Goal: Find specific page/section: Find specific page/section

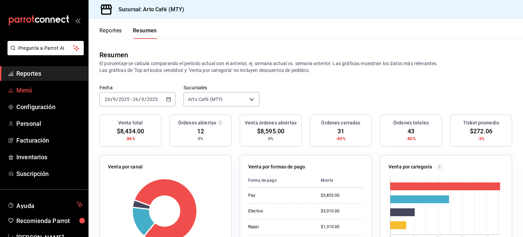
click at [66, 85] on link "Menú" at bounding box center [44, 90] width 88 height 15
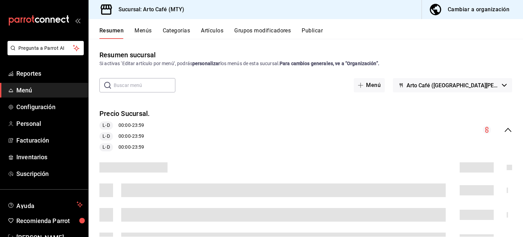
click at [143, 32] on button "Menús" at bounding box center [142, 33] width 17 height 12
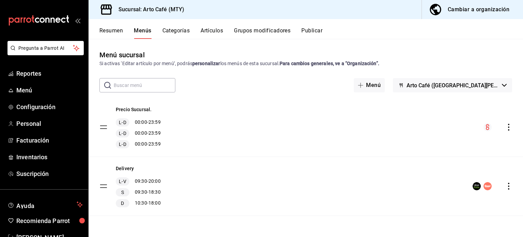
click at [111, 32] on button "Resumen" at bounding box center [110, 33] width 23 height 12
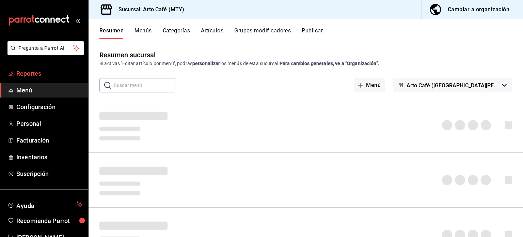
click at [46, 79] on link "Reportes" at bounding box center [44, 73] width 88 height 15
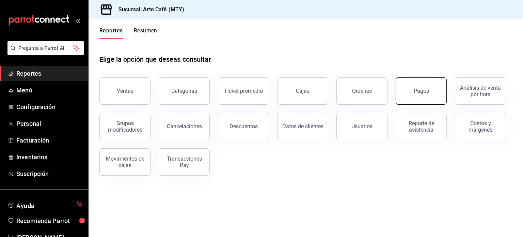
click at [410, 85] on button "Pagos" at bounding box center [420, 90] width 51 height 27
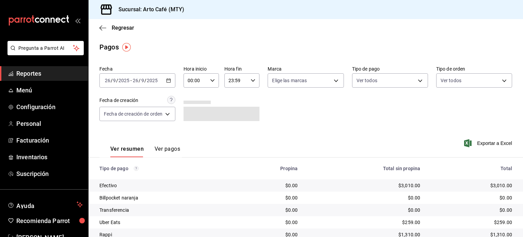
click at [170, 80] on icon "button" at bounding box center [168, 80] width 5 height 5
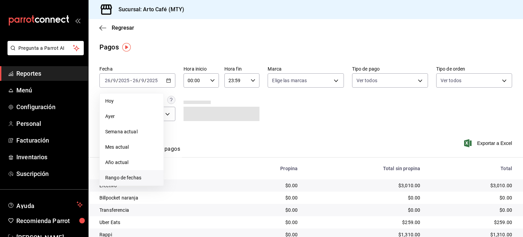
click at [132, 180] on span "Rango de fechas" at bounding box center [131, 177] width 53 height 7
